Goal: Navigation & Orientation: Find specific page/section

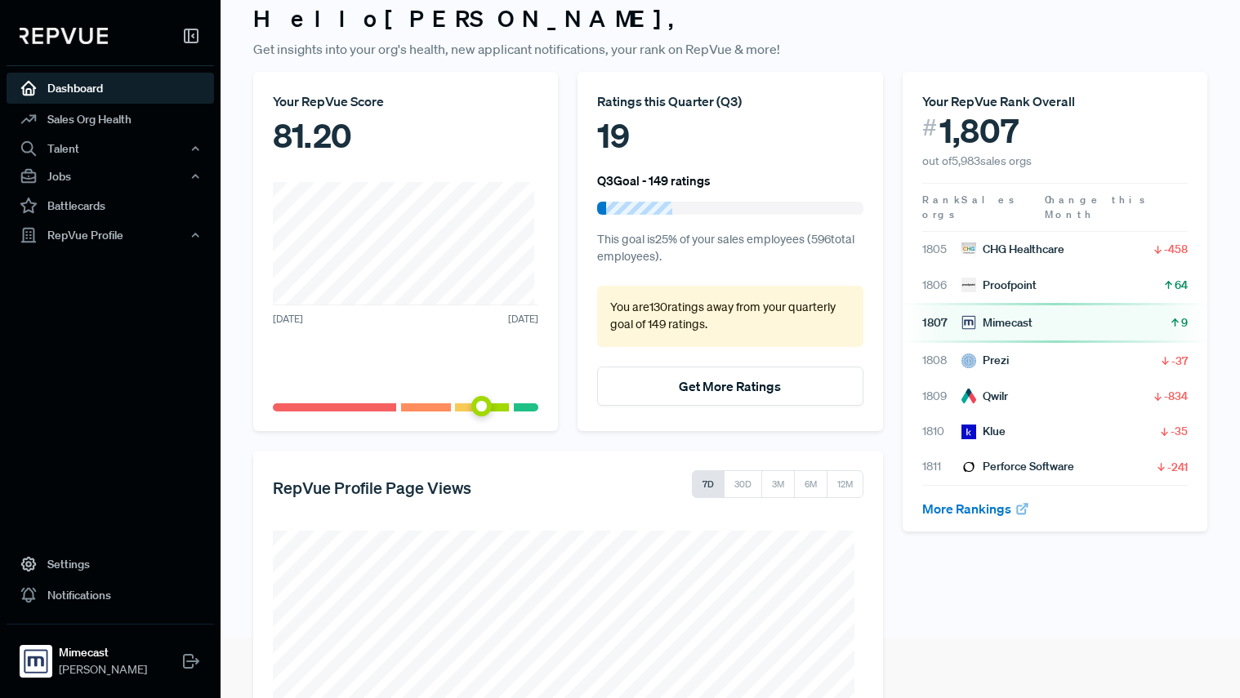
scroll to position [229, 0]
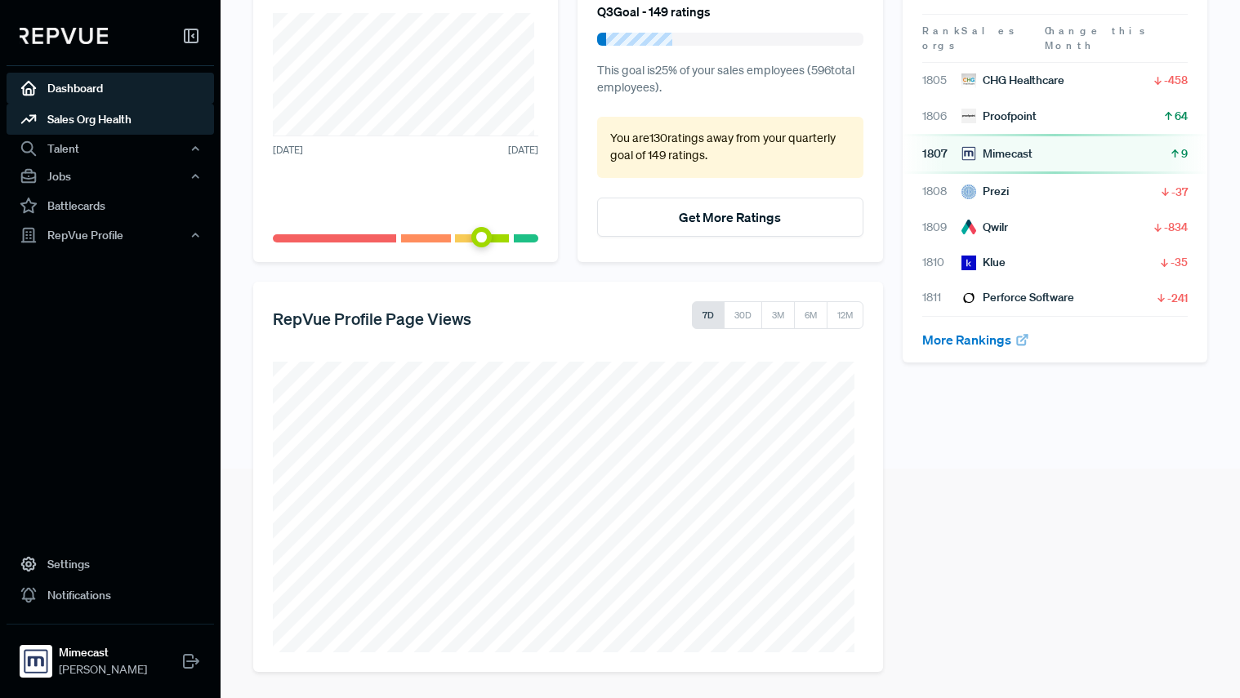
click at [124, 118] on link "Sales Org Health" at bounding box center [110, 119] width 207 height 31
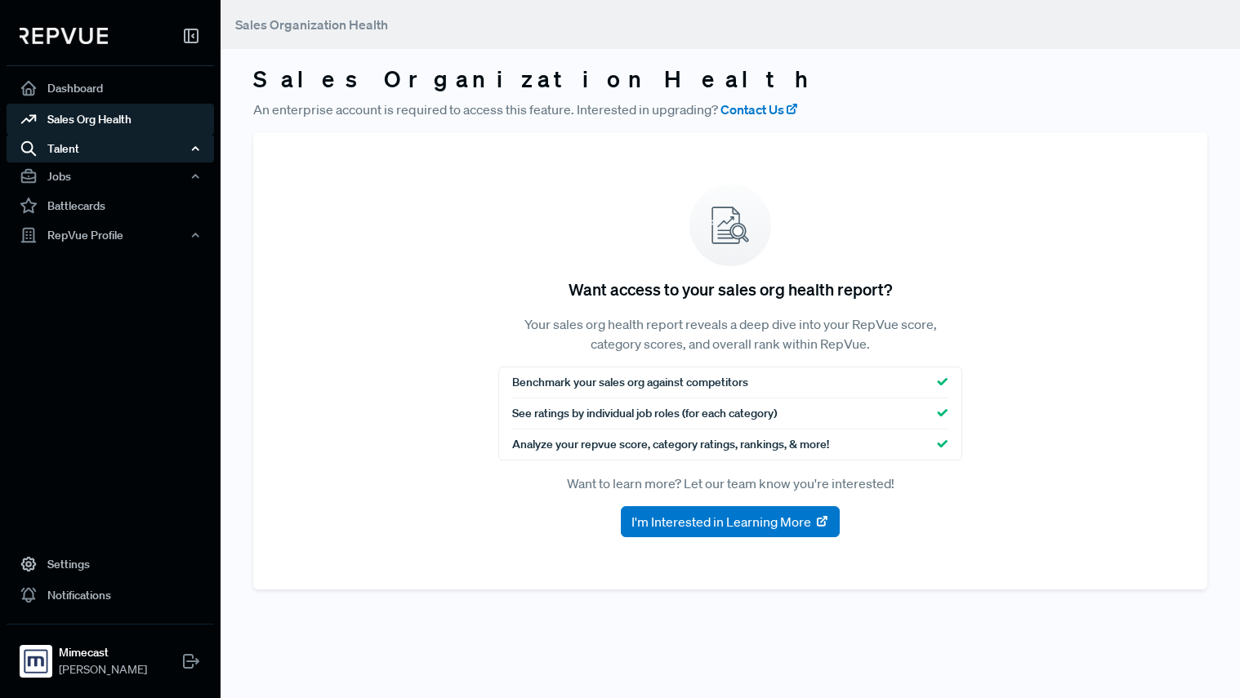
click at [91, 146] on div "Talent" at bounding box center [110, 149] width 207 height 28
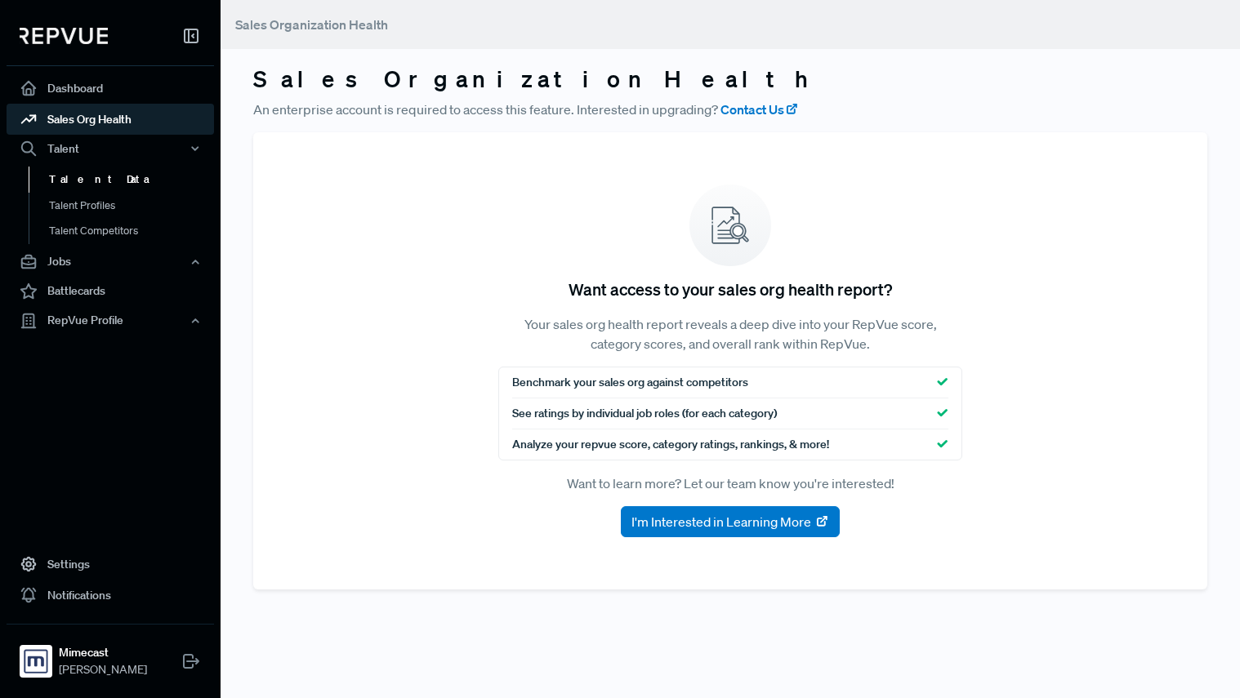
click at [92, 174] on link "Talent Data" at bounding box center [132, 180] width 207 height 26
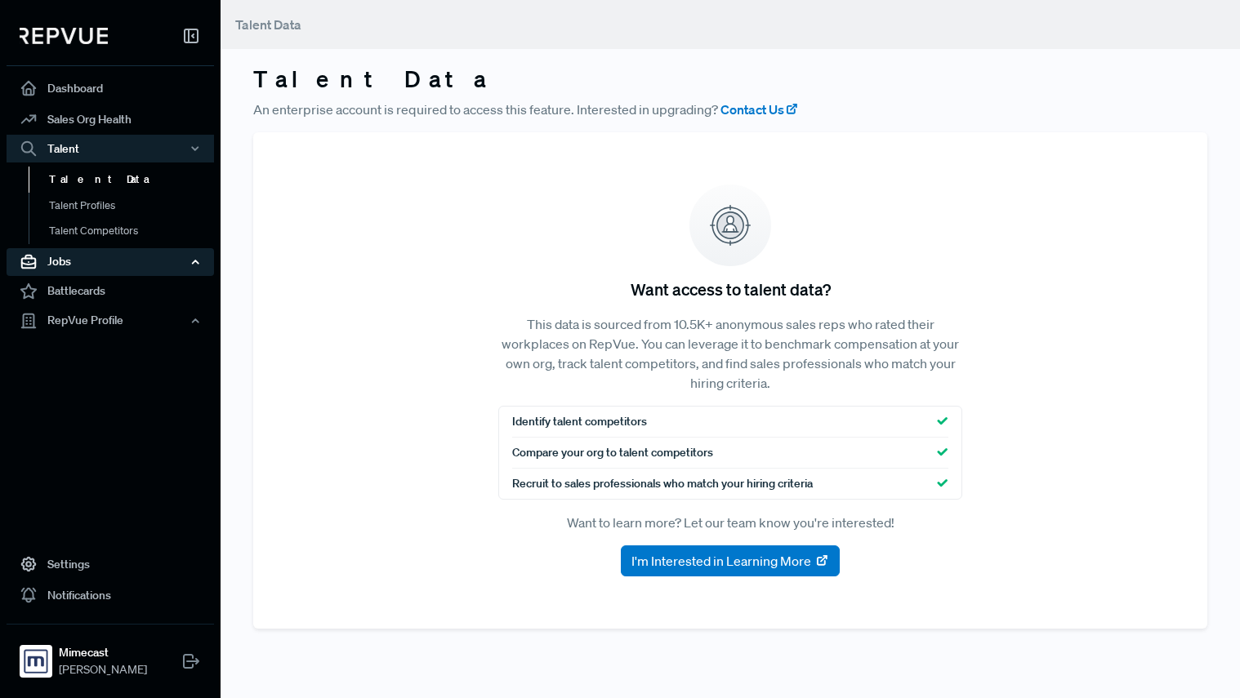
click at [64, 252] on div "Jobs" at bounding box center [110, 262] width 207 height 28
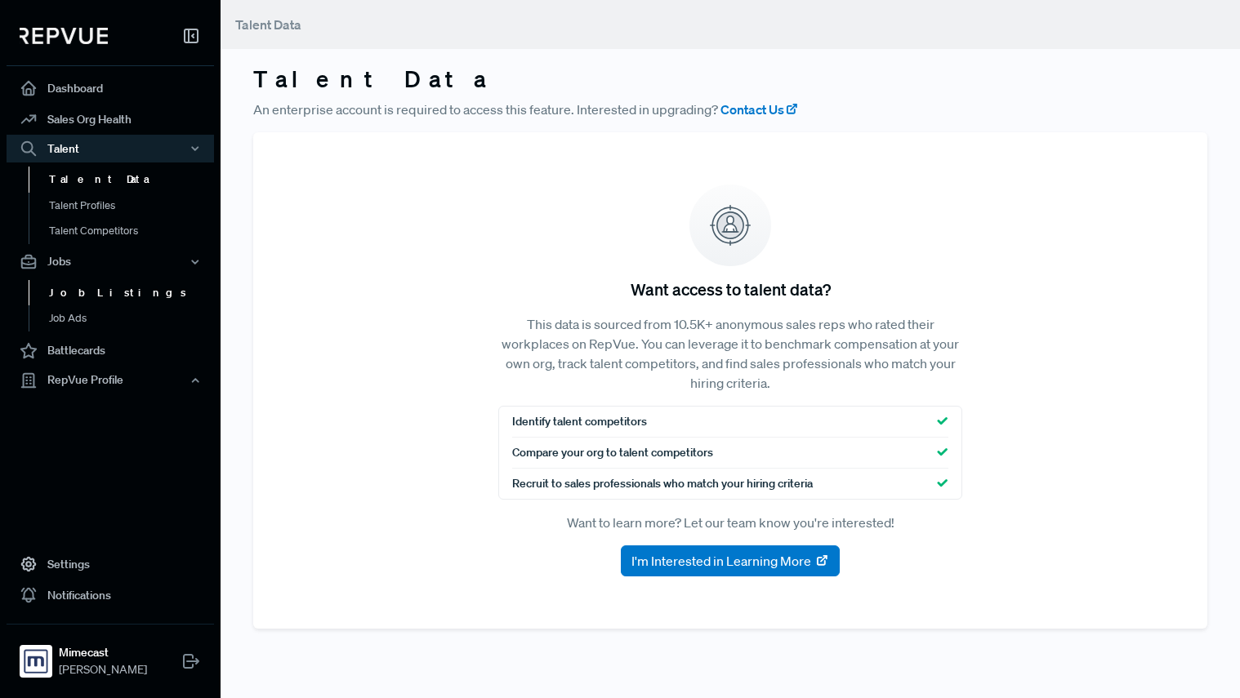
click at [83, 284] on link "Job Listings" at bounding box center [132, 293] width 207 height 26
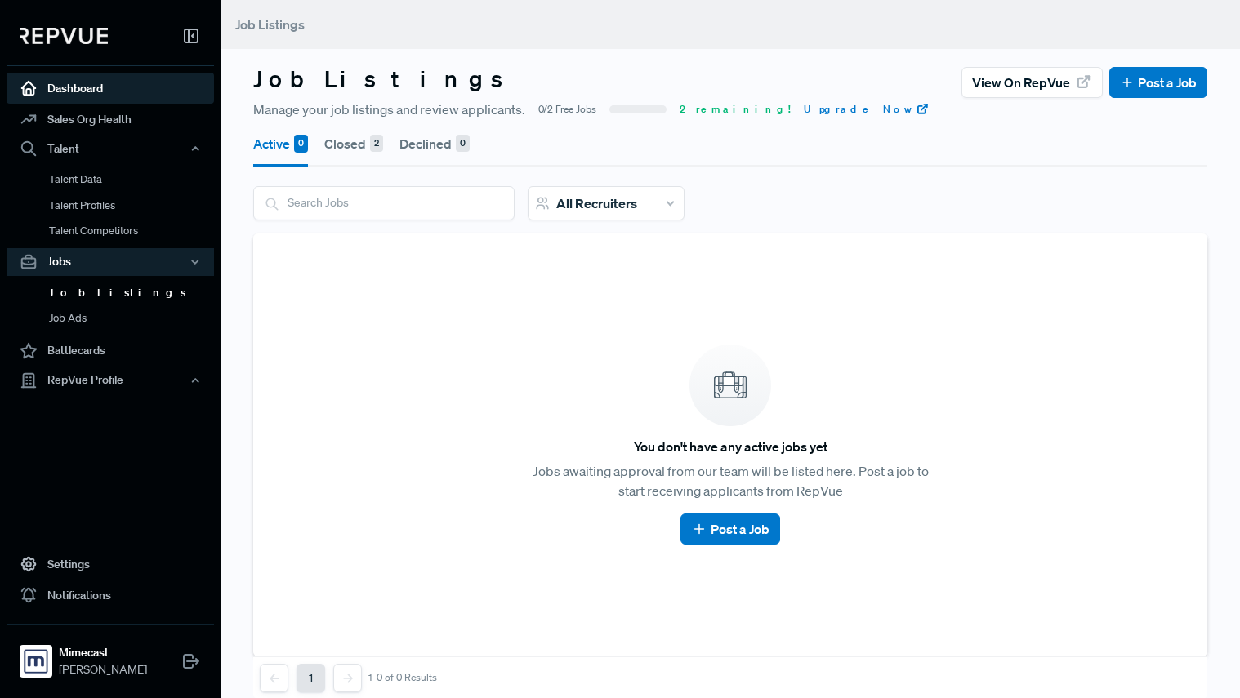
click at [87, 83] on link "Dashboard" at bounding box center [110, 88] width 207 height 31
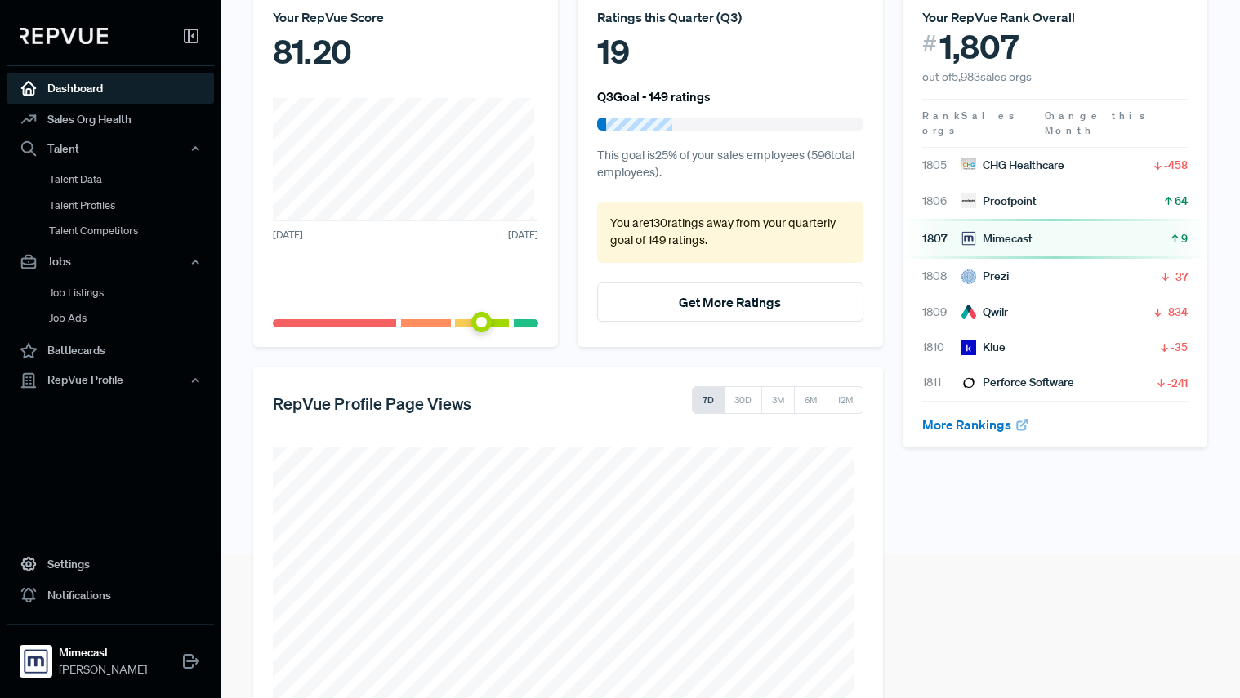
scroll to position [229, 0]
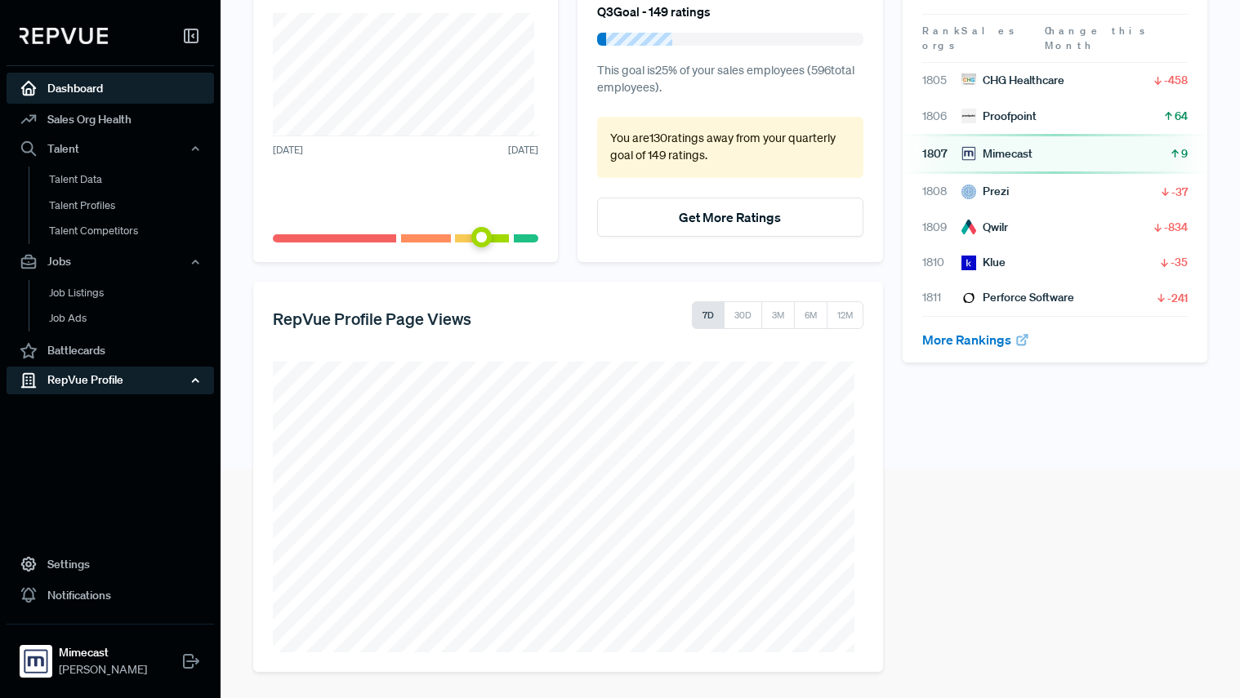
click at [82, 376] on div "RepVue Profile" at bounding box center [110, 380] width 207 height 28
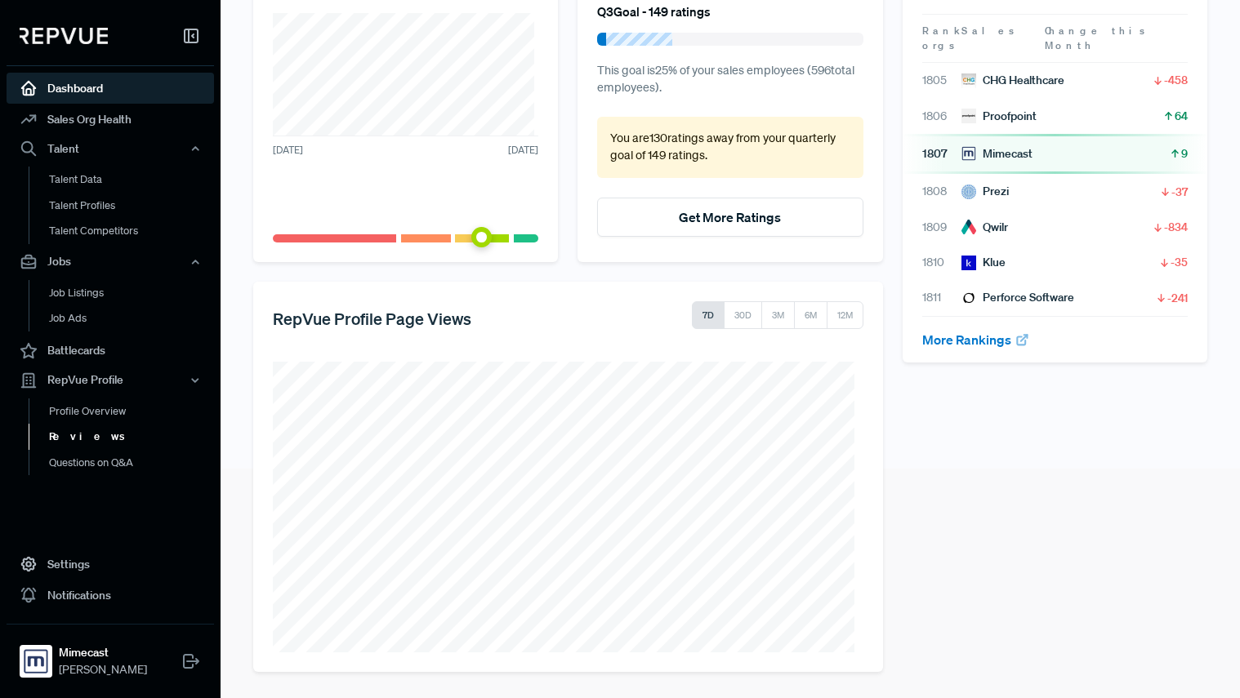
click at [82, 434] on link "Reviews" at bounding box center [132, 437] width 207 height 26
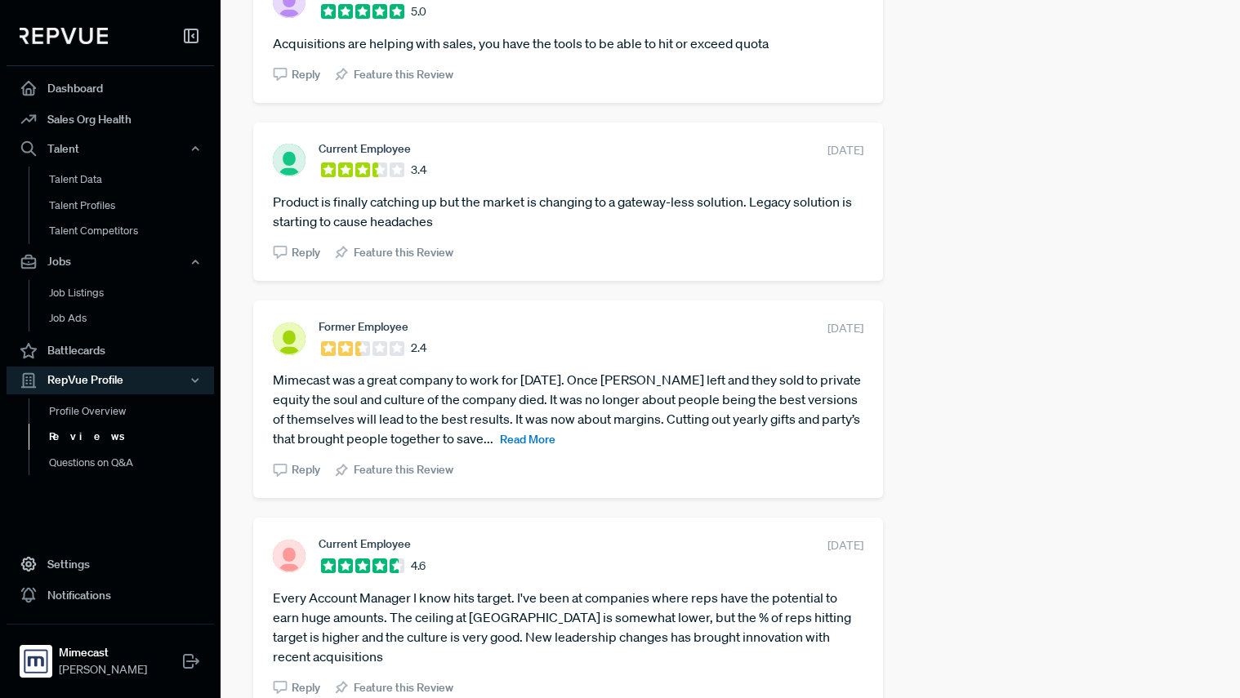
scroll to position [3223, 0]
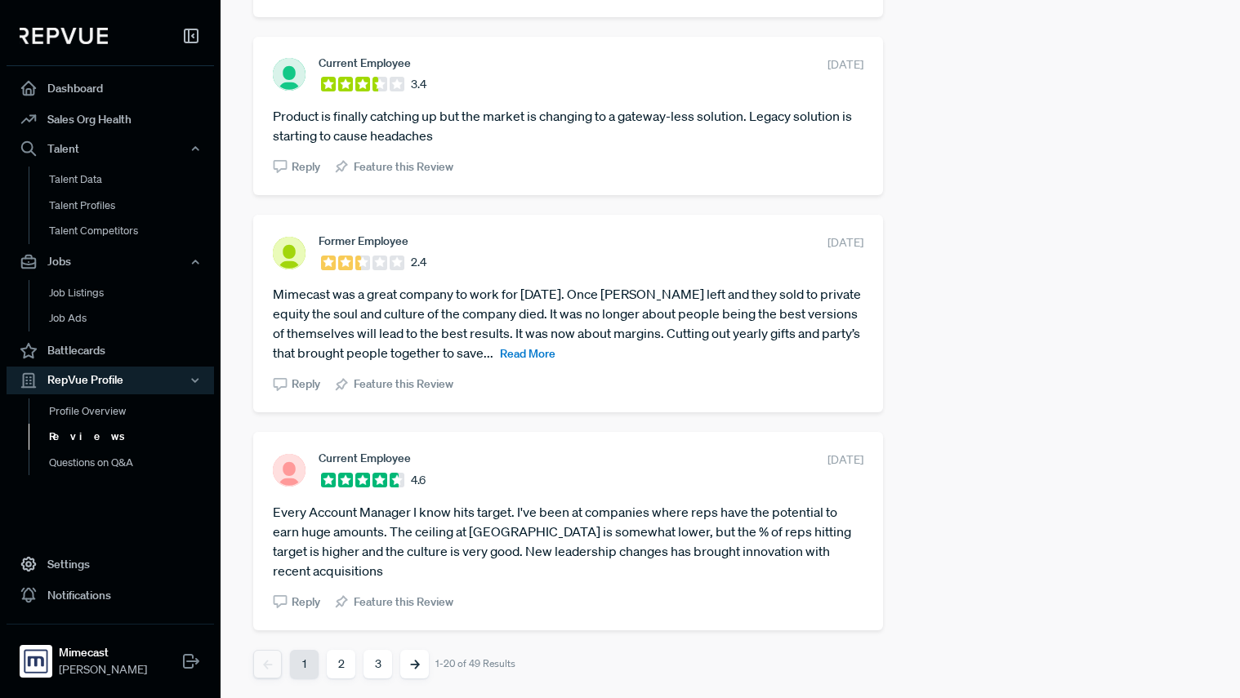
click at [555, 357] on span "Read More" at bounding box center [528, 353] width 56 height 15
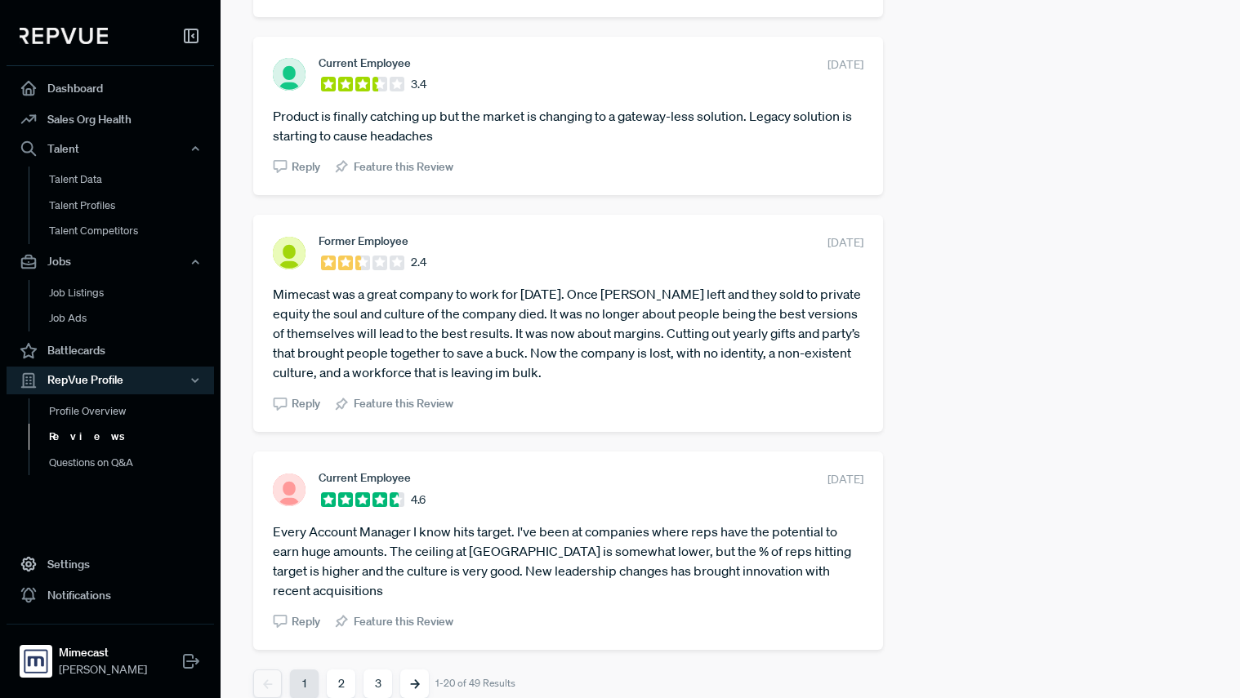
scroll to position [3242, 0]
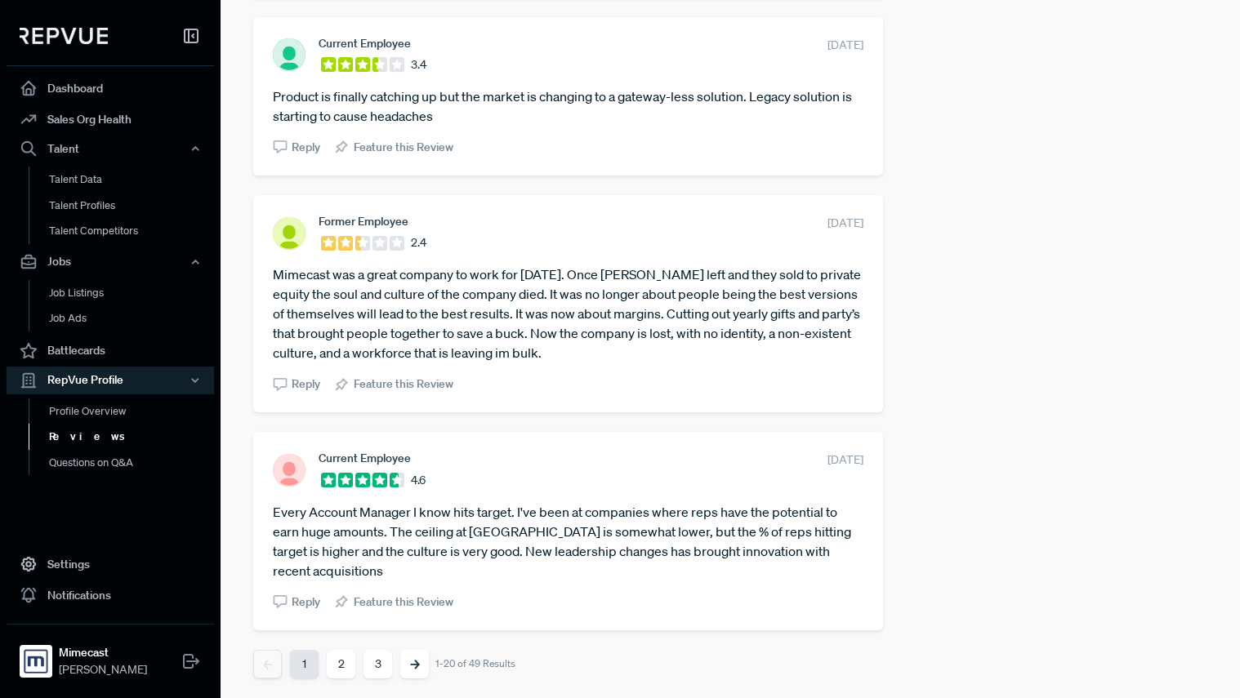
click at [338, 667] on button "2" at bounding box center [341, 664] width 29 height 29
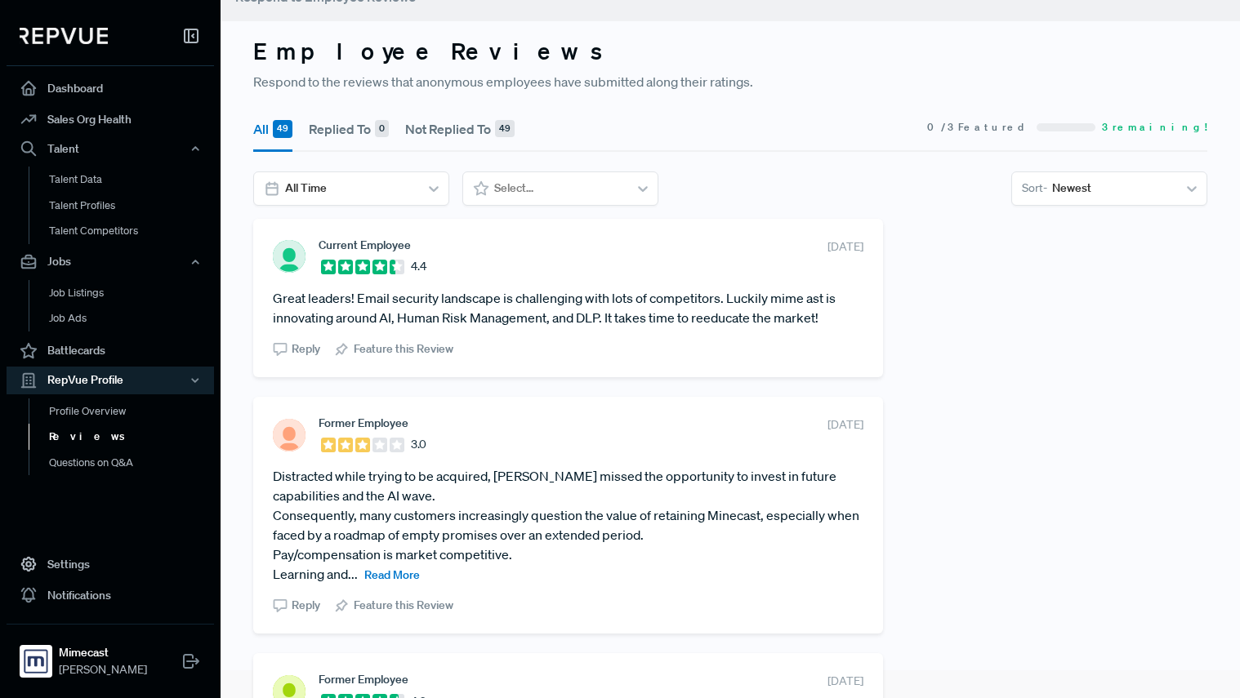
scroll to position [0, 0]
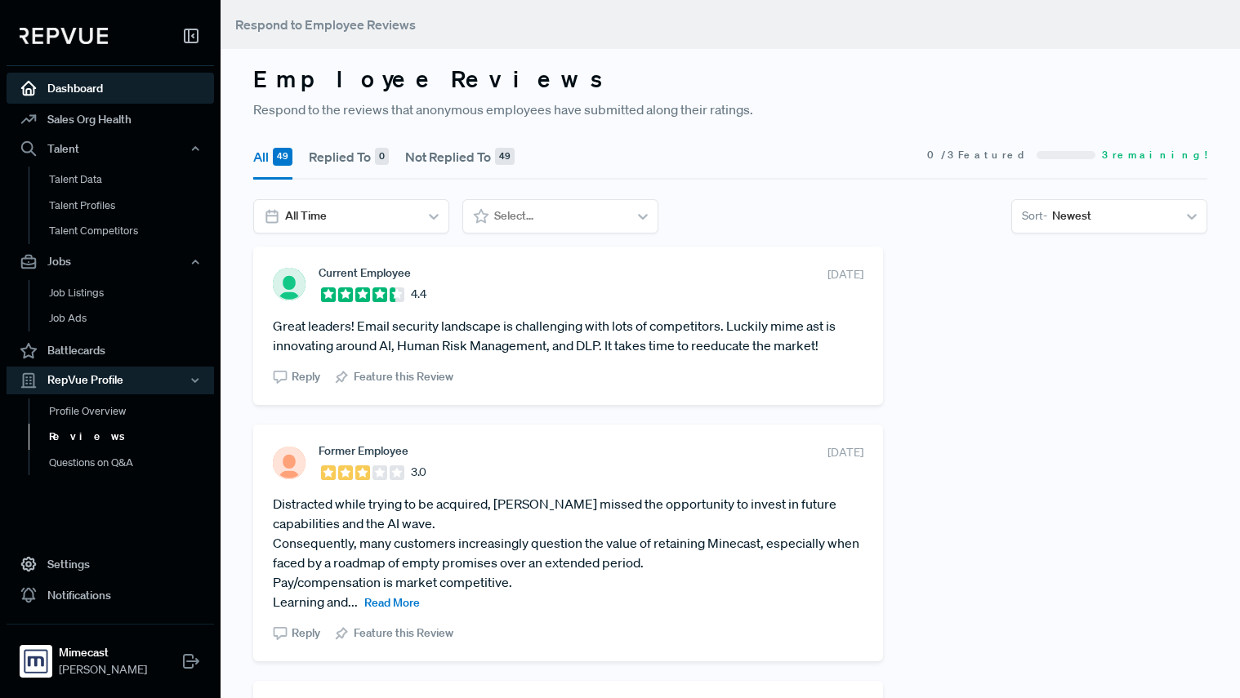
click at [96, 78] on link "Dashboard" at bounding box center [110, 88] width 207 height 31
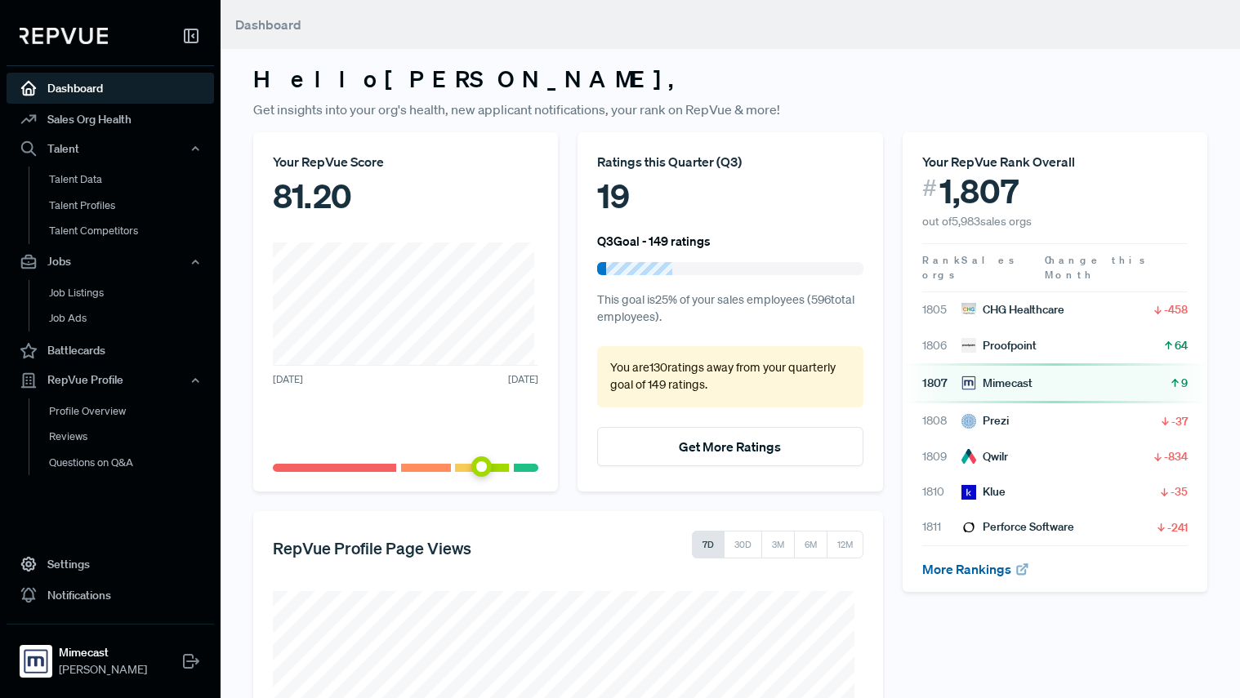
click at [993, 561] on link "More Rankings" at bounding box center [976, 569] width 108 height 16
